Goal: Information Seeking & Learning: Learn about a topic

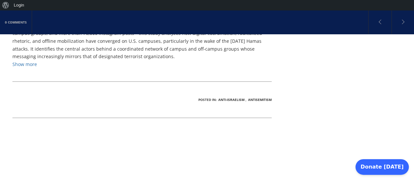
scroll to position [185, 0]
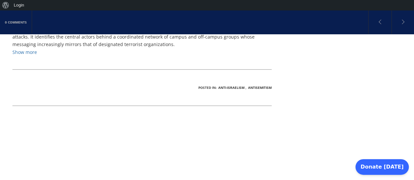
click at [29, 55] on link "Show more" at bounding box center [24, 52] width 25 height 6
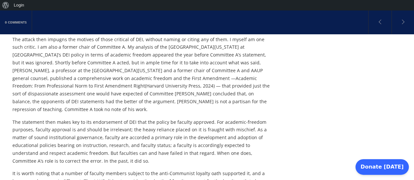
scroll to position [1862, 0]
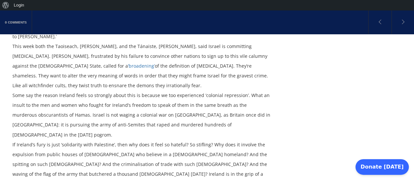
scroll to position [504, 0]
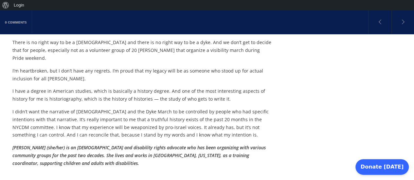
scroll to position [870, 0]
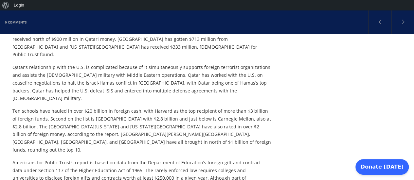
scroll to position [435, 0]
